Goal: Obtain resource: Download file/media

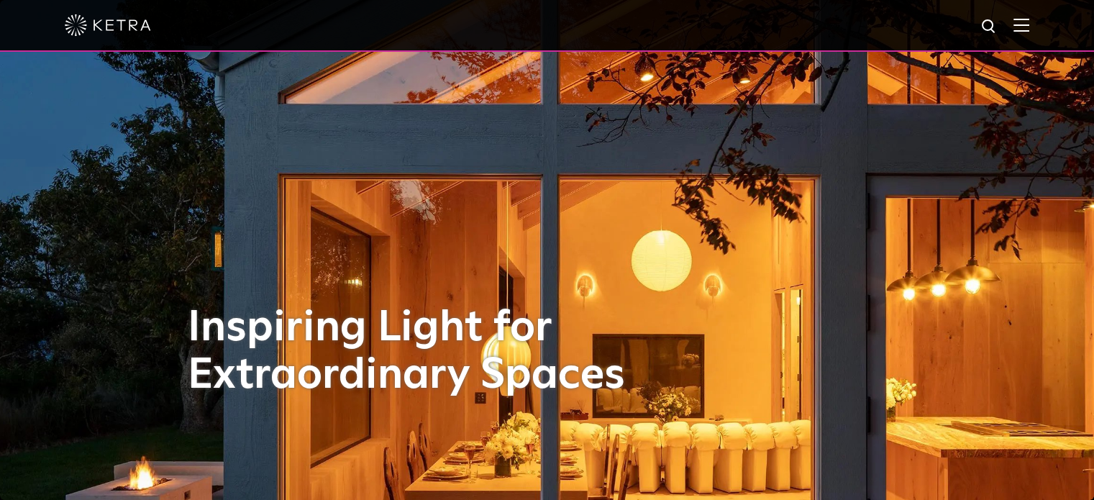
click at [1030, 34] on div at bounding box center [547, 25] width 965 height 50
click at [1030, 22] on img at bounding box center [1022, 25] width 16 height 14
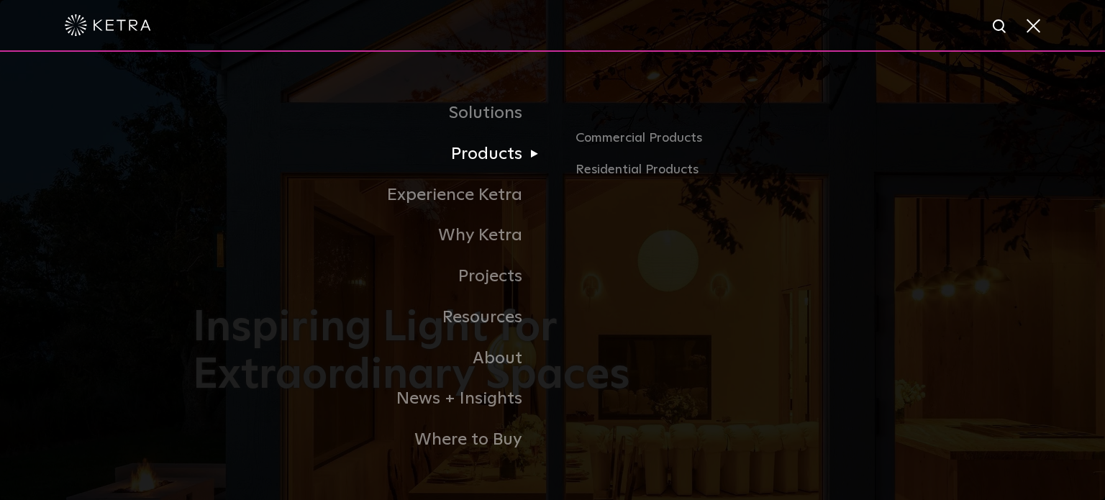
click at [495, 160] on link "Products" at bounding box center [373, 154] width 360 height 41
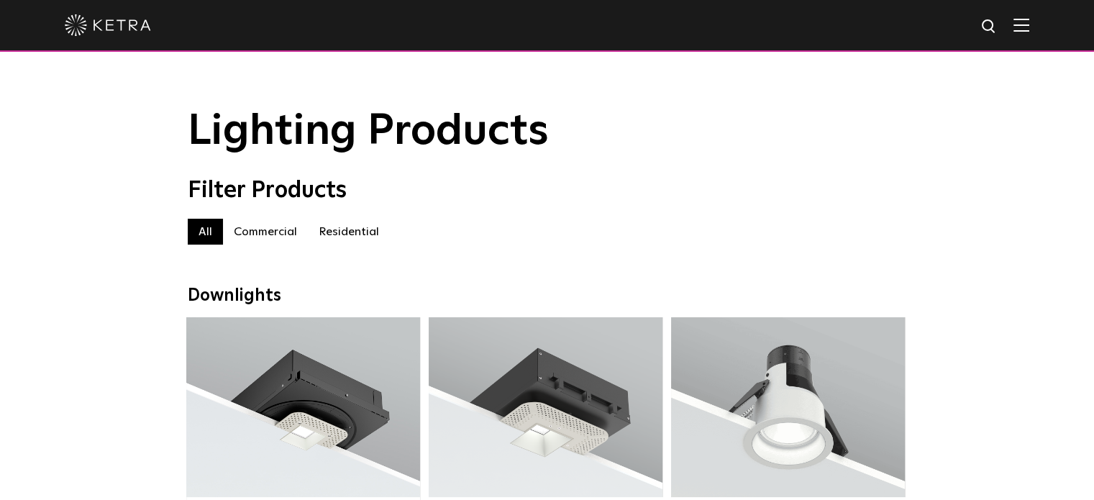
click at [358, 232] on label "Residential" at bounding box center [349, 232] width 82 height 26
click at [1030, 25] on img at bounding box center [1022, 25] width 16 height 14
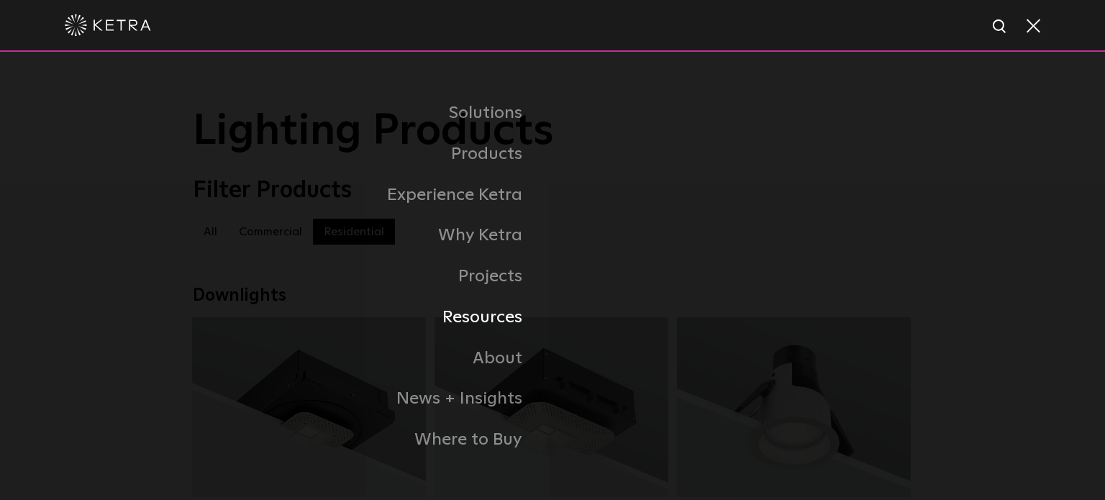
click at [504, 324] on link "Resources" at bounding box center [373, 317] width 360 height 41
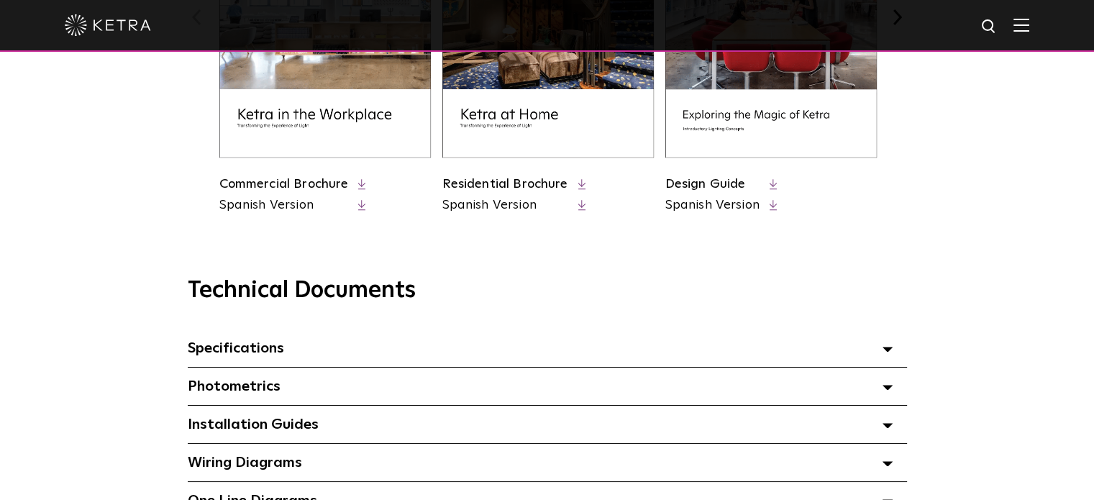
scroll to position [889, 0]
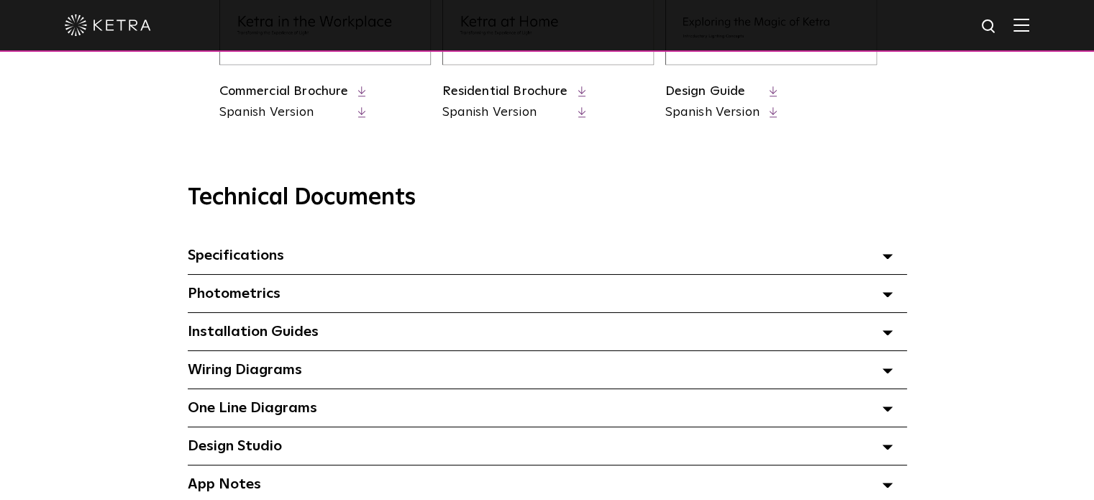
click at [887, 259] on icon at bounding box center [888, 256] width 10 height 5
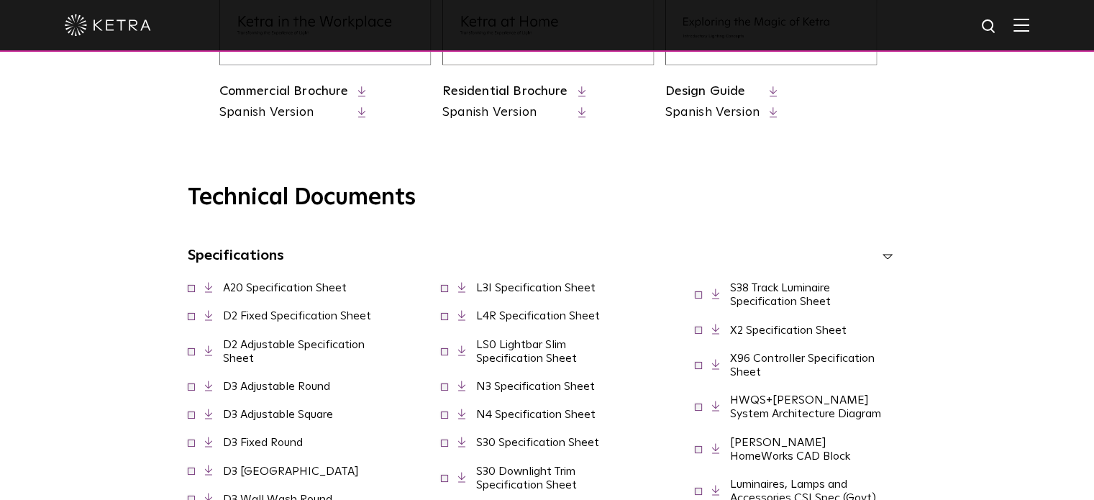
click at [889, 259] on icon at bounding box center [888, 256] width 10 height 5
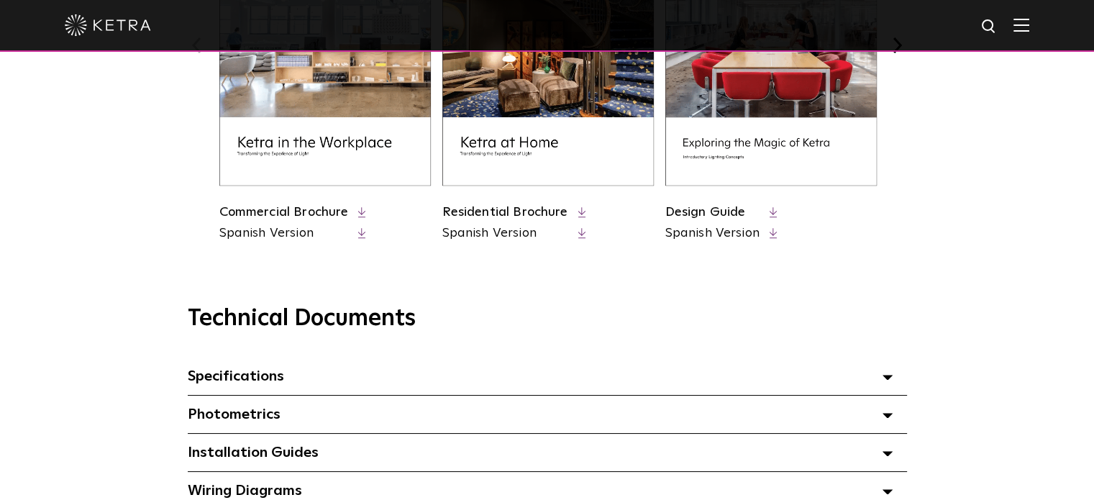
scroll to position [768, 0]
click at [773, 235] on polyline at bounding box center [772, 232] width 4 height 7
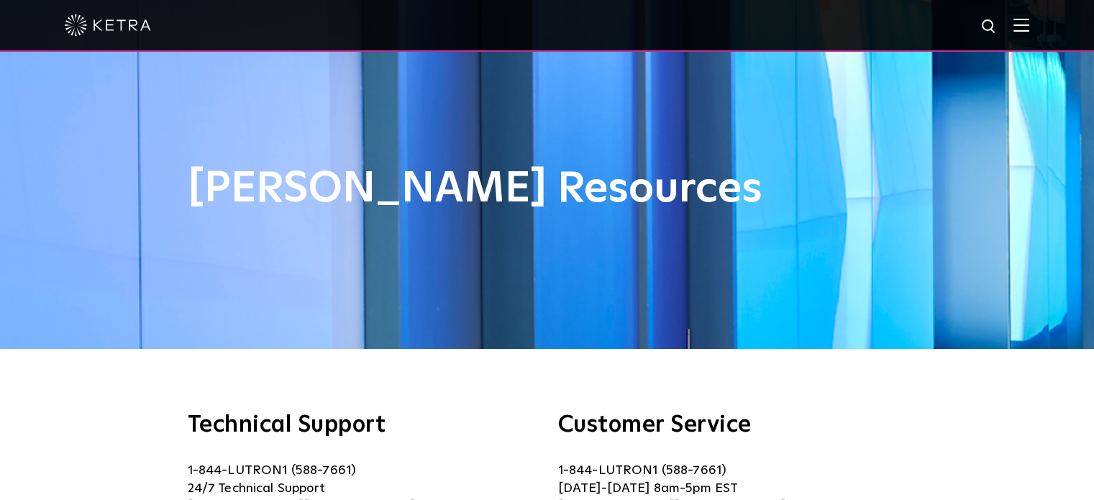
click at [113, 32] on img at bounding box center [108, 25] width 86 height 22
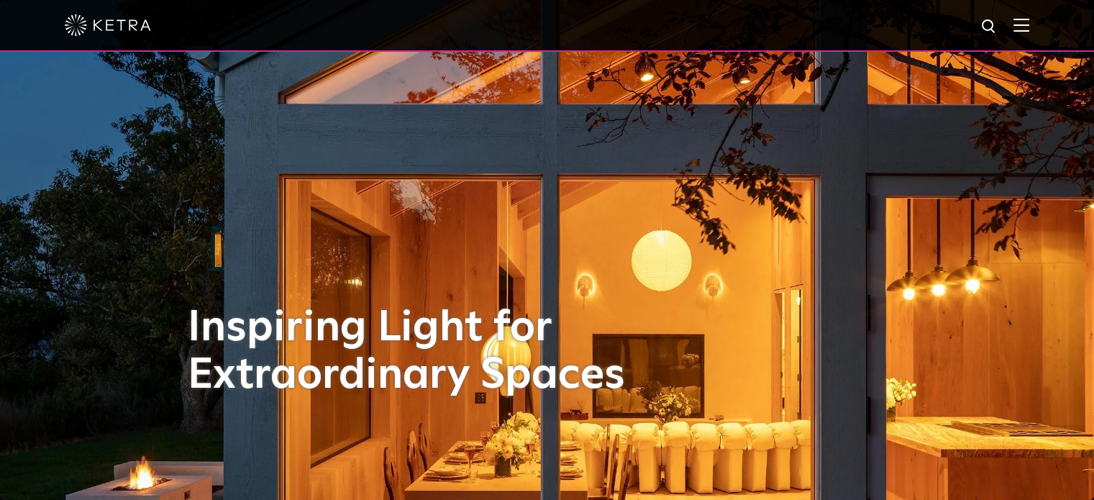
click at [1030, 24] on img at bounding box center [1022, 25] width 16 height 14
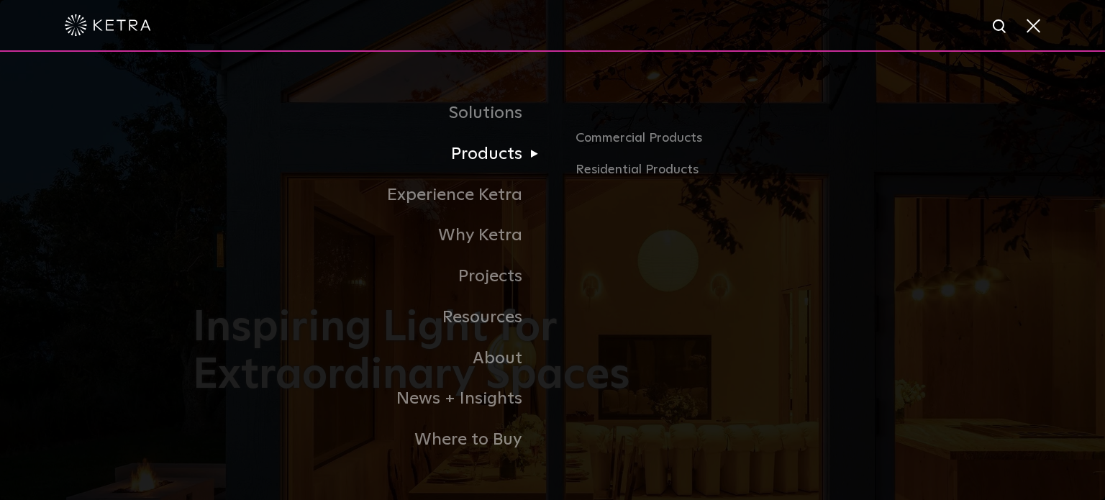
click at [506, 158] on link "Products" at bounding box center [373, 154] width 360 height 41
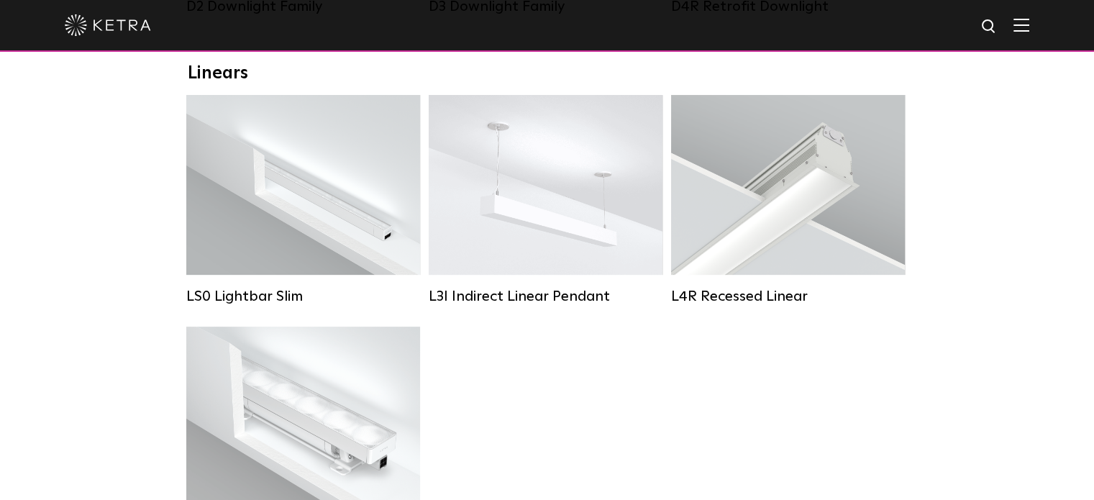
scroll to position [514, 0]
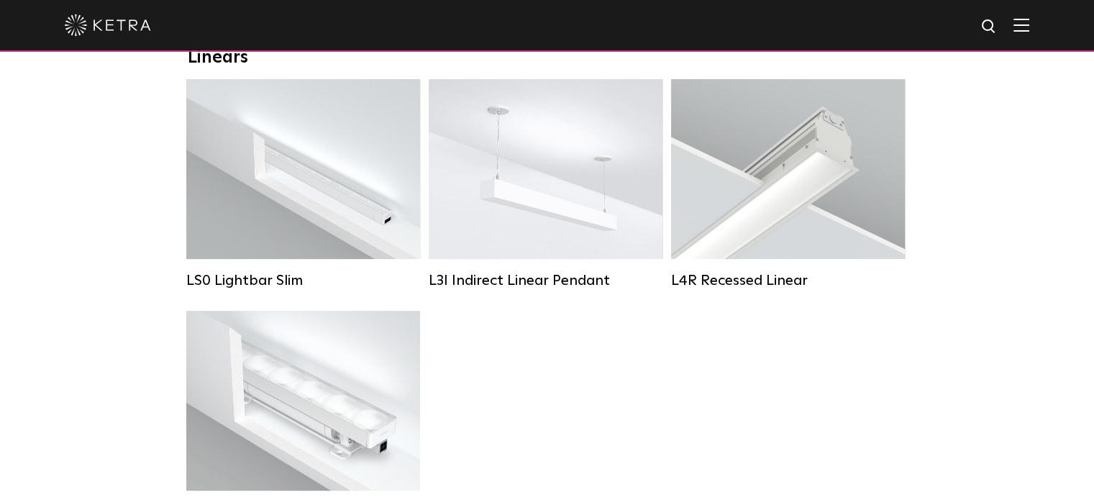
scroll to position [505, 0]
